Goal: Subscribe to service/newsletter

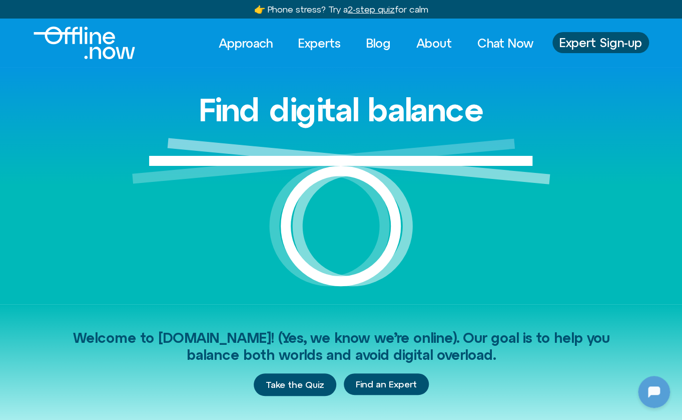
click at [657, 395] on div at bounding box center [654, 391] width 32 height 32
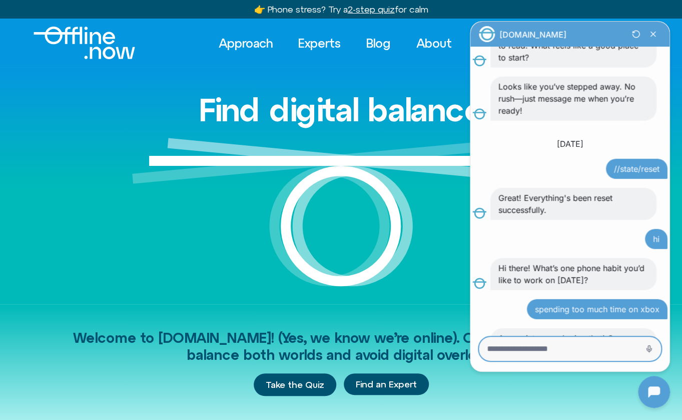
click at [557, 350] on textarea "Message Input" at bounding box center [556, 348] width 138 height 10
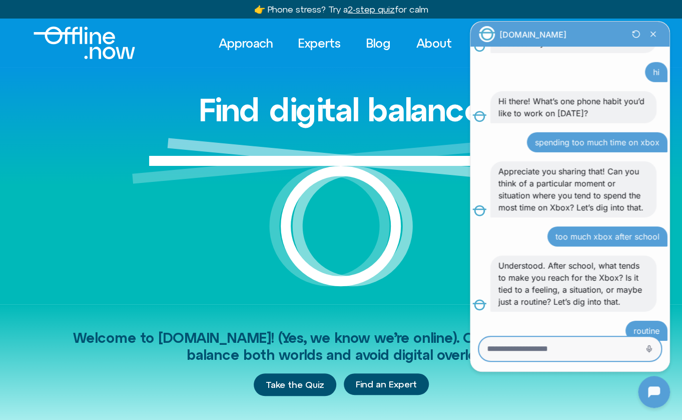
scroll to position [1581, 0]
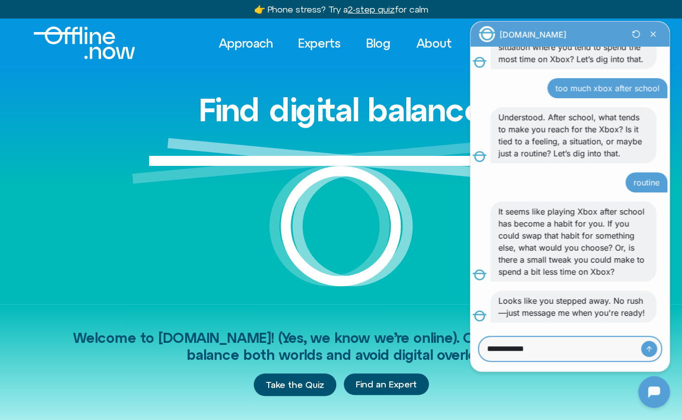
type textarea "**********"
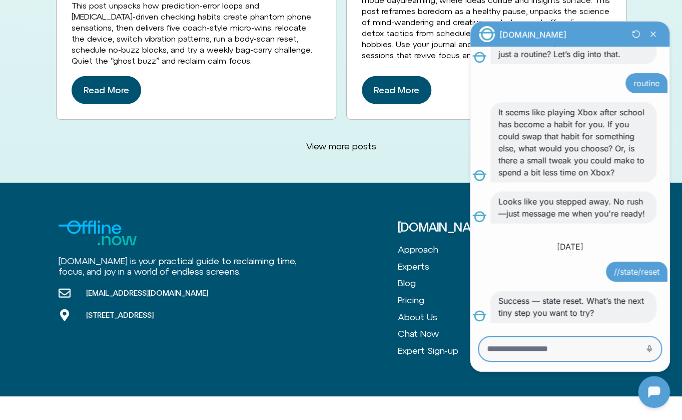
scroll to position [1679, 0]
click at [612, 347] on textarea "Message Input" at bounding box center [556, 348] width 139 height 10
type textarea "********"
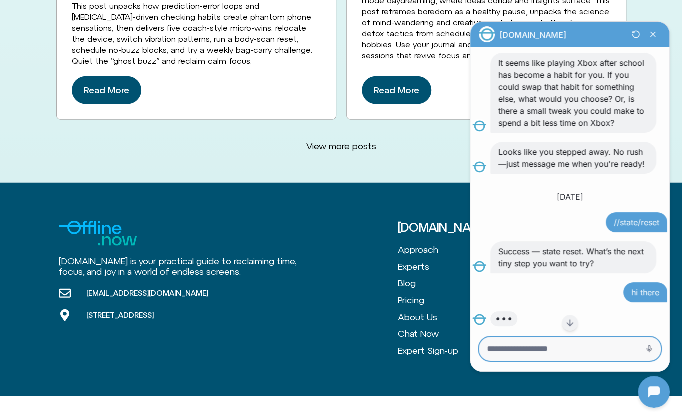
scroll to position [2832, 0]
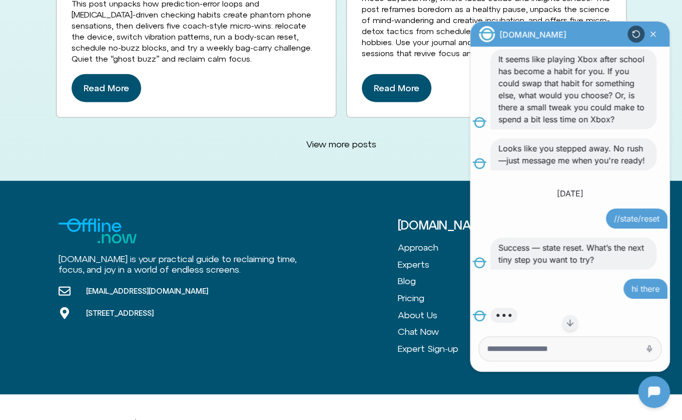
click at [636, 34] on icon "Restart Conversation Button" at bounding box center [636, 34] width 17 height 17
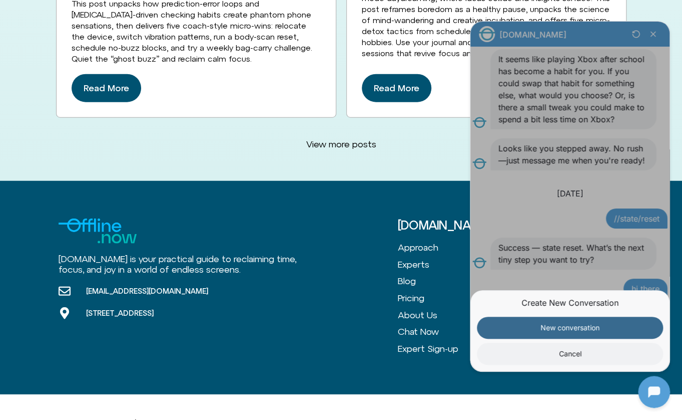
click at [619, 326] on button "New conversation" at bounding box center [570, 327] width 186 height 22
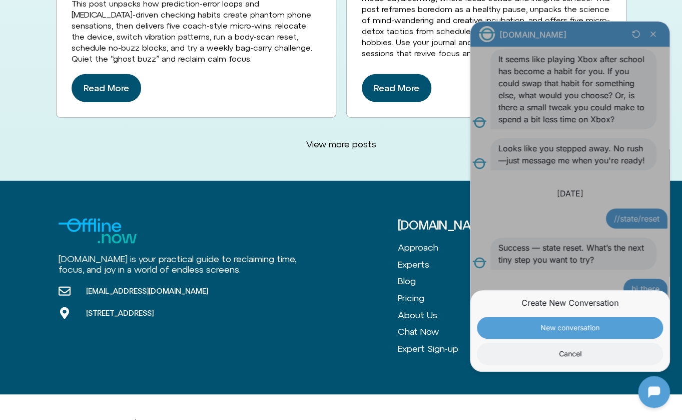
scroll to position [0, 0]
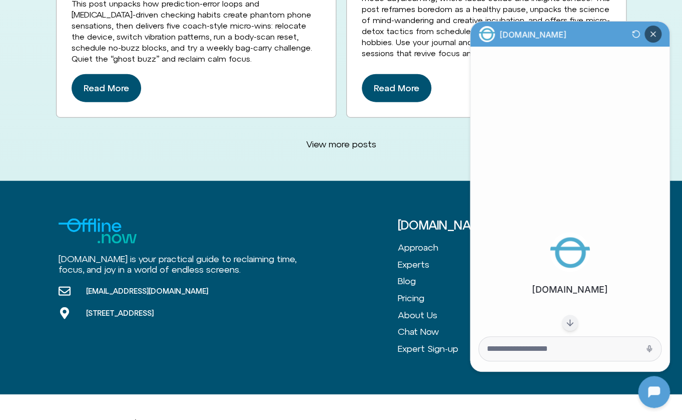
drag, startPoint x: 653, startPoint y: 33, endPoint x: 1078, endPoint y: 78, distance: 427.4
click at [653, 33] on icon "Close Chatbot Button" at bounding box center [653, 34] width 5 height 5
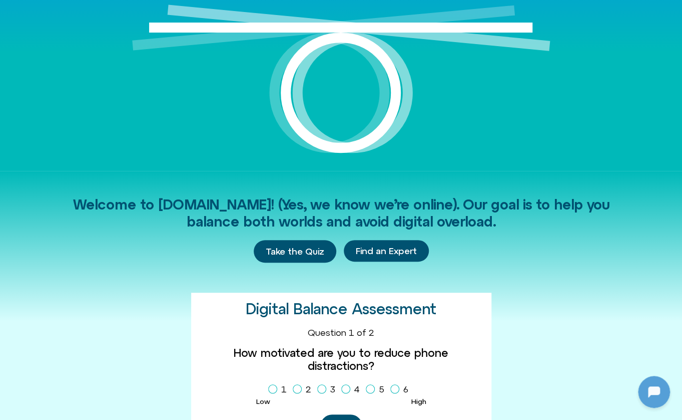
scroll to position [209, 0]
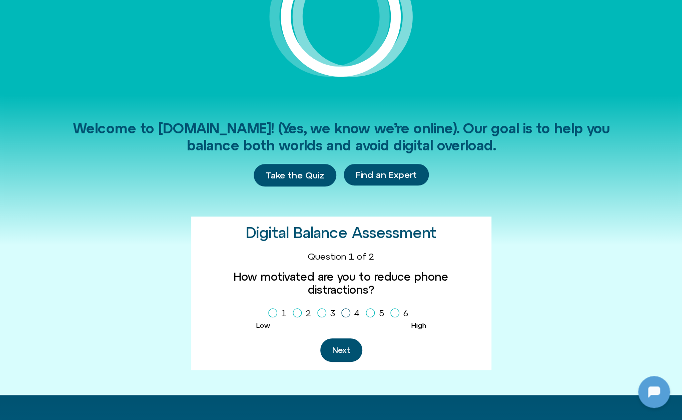
click at [346, 310] on icon "Homepage Sign Up" at bounding box center [346, 312] width 6 height 5
click at [346, 338] on button "Next" at bounding box center [341, 350] width 42 height 24
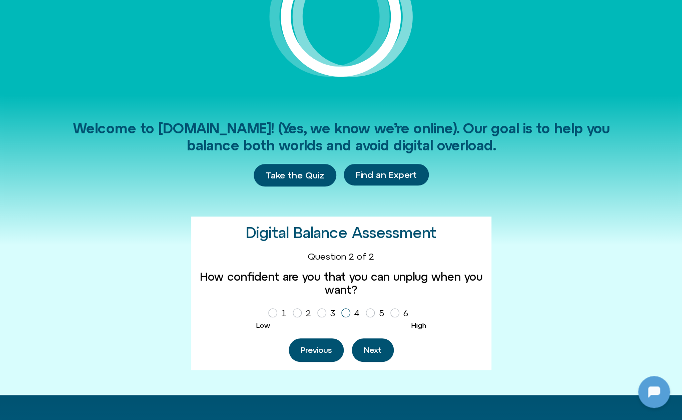
click at [346, 308] on span "Homepage Sign Up" at bounding box center [345, 312] width 9 height 9
click at [373, 342] on button "Next" at bounding box center [373, 350] width 42 height 24
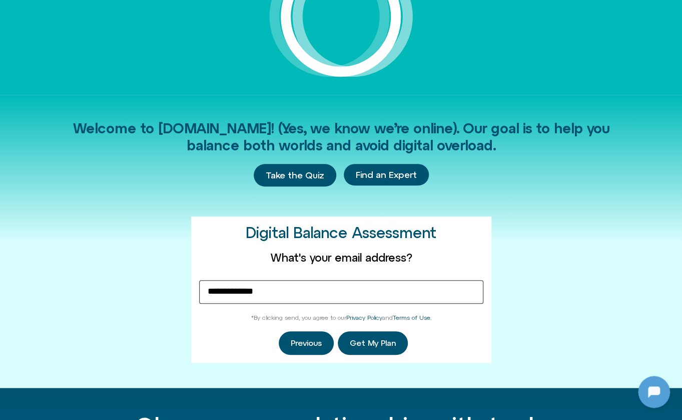
type input "**********"
click at [381, 333] on button "Get My Plan" at bounding box center [373, 343] width 70 height 24
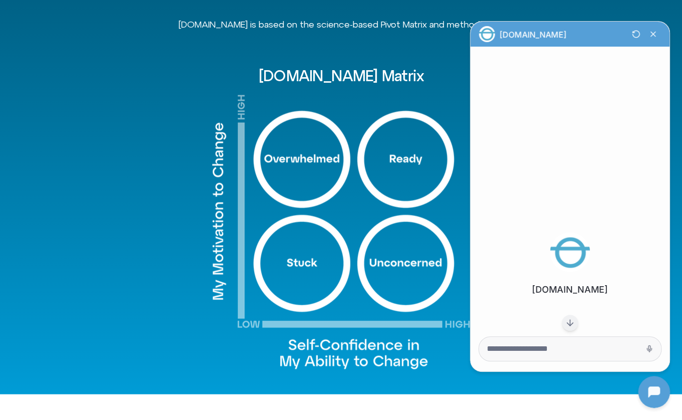
scroll to position [0, 0]
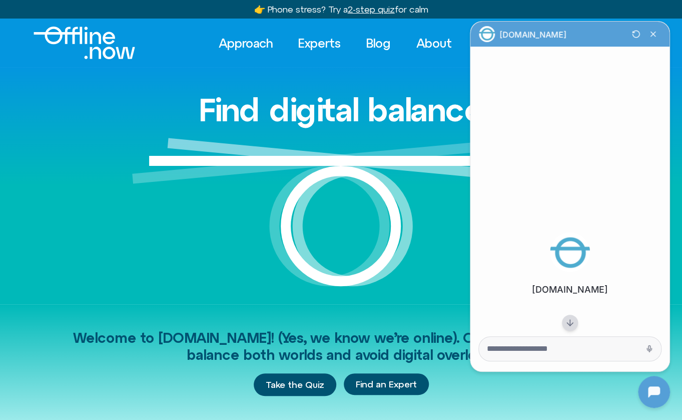
click at [567, 321] on button "button" at bounding box center [570, 322] width 16 height 16
